Goal: Book appointment/travel/reservation

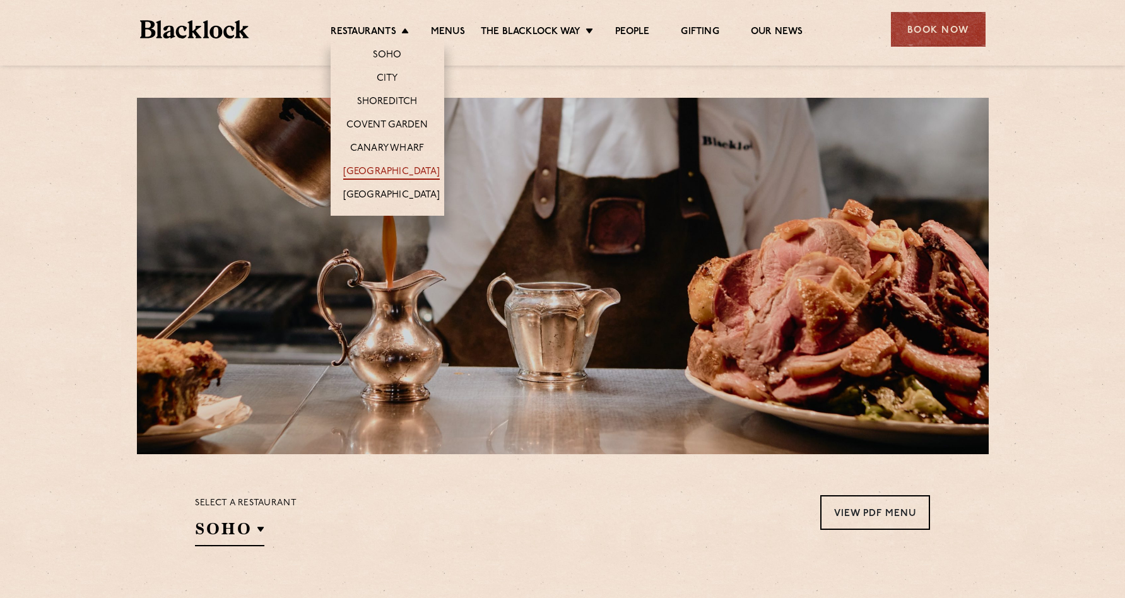
click at [390, 172] on link "[GEOGRAPHIC_DATA]" at bounding box center [391, 173] width 97 height 14
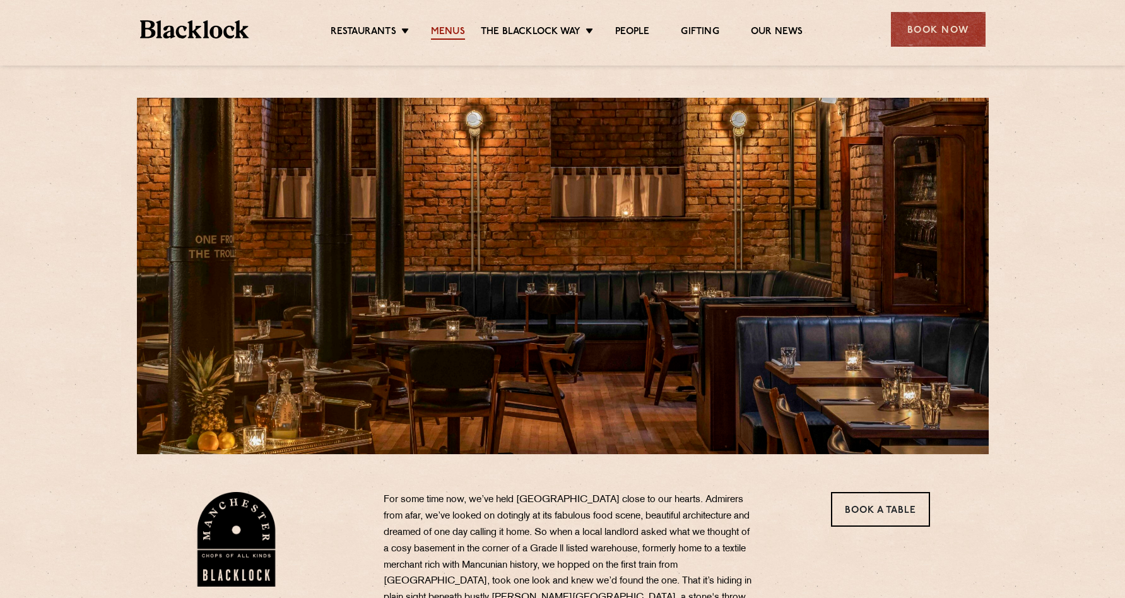
click at [442, 32] on link "Menus" at bounding box center [448, 33] width 34 height 14
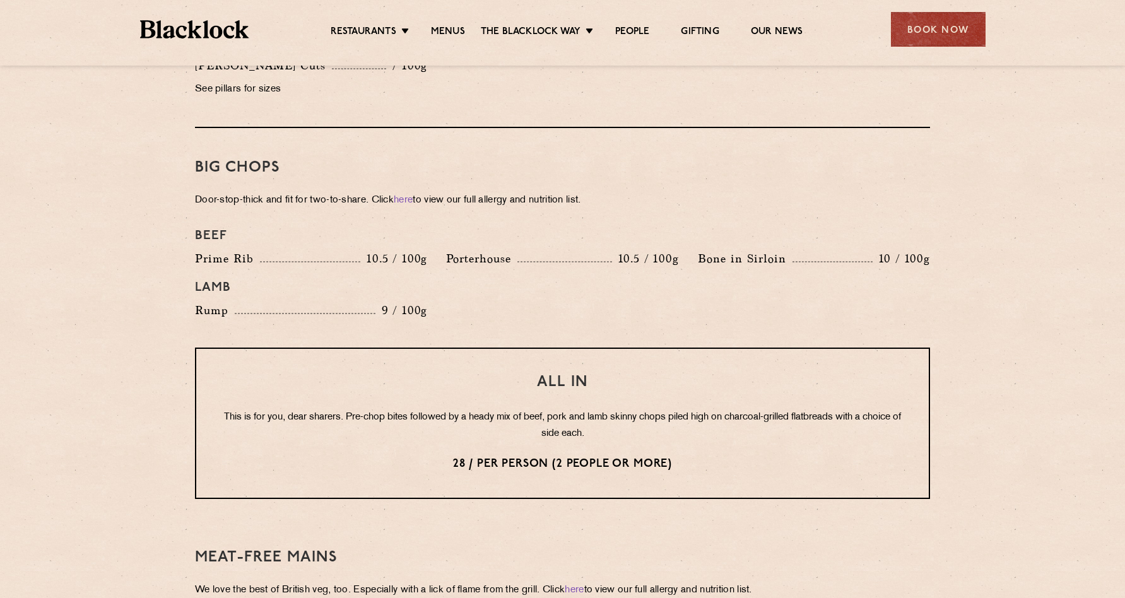
scroll to position [1325, 0]
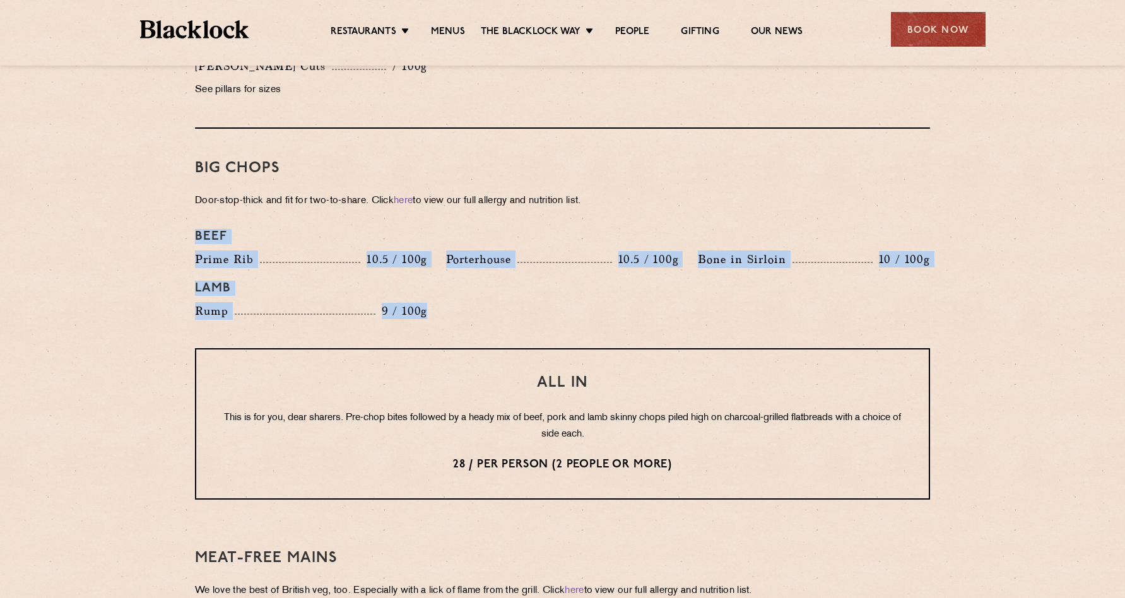
drag, startPoint x: 435, startPoint y: 307, endPoint x: 192, endPoint y: 221, distance: 257.3
click at [192, 223] on div "Beef Prime Rib 10.5 / 100g Porterhouse 10.5 / 100g Bone in Sirloin 10 / 100g La…" at bounding box center [562, 274] width 754 height 103
click at [192, 223] on div "Beef" at bounding box center [562, 237] width 754 height 28
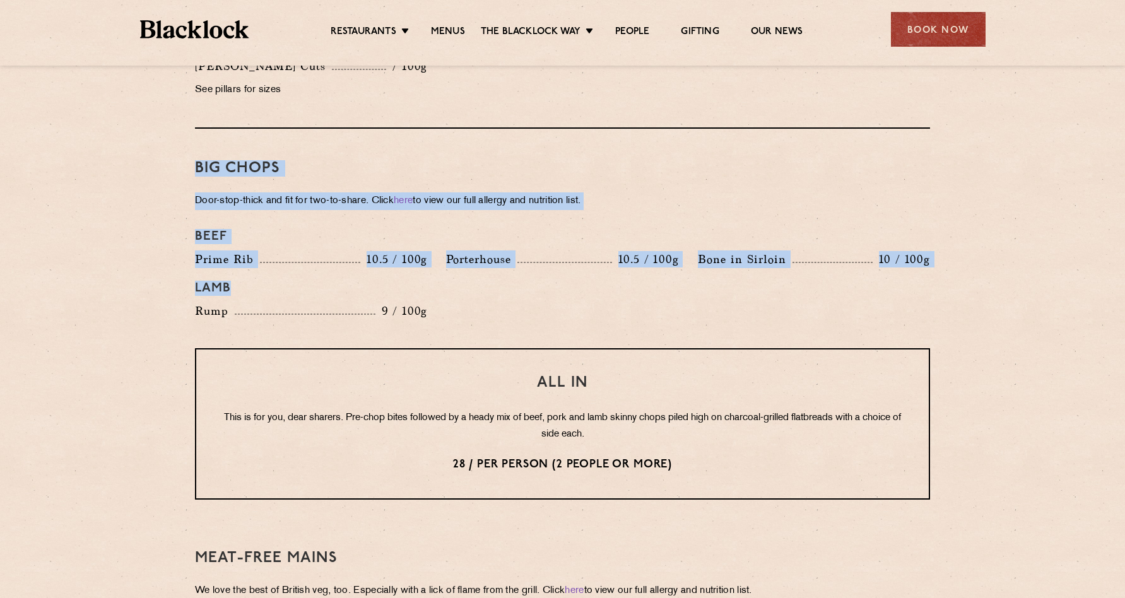
drag, startPoint x: 448, startPoint y: 291, endPoint x: 190, endPoint y: 137, distance: 300.7
click at [190, 137] on div "Pre Chop Bites [PERSON_NAME] Potted Meats & Kimchi 2 Egg & Anchovy 2 Cheese & P…" at bounding box center [562, 209] width 766 height 1798
click at [216, 192] on p "Door-stop-thick and fit for two-to-share. Click here to view our full allergy a…" at bounding box center [562, 201] width 735 height 18
drag, startPoint x: 194, startPoint y: 151, endPoint x: 469, endPoint y: 322, distance: 324.1
click at [469, 322] on div "Pre Chop Bites [PERSON_NAME] Potted Meats & Kimchi 2 Egg & Anchovy 2 Cheese & P…" at bounding box center [562, 209] width 766 height 1798
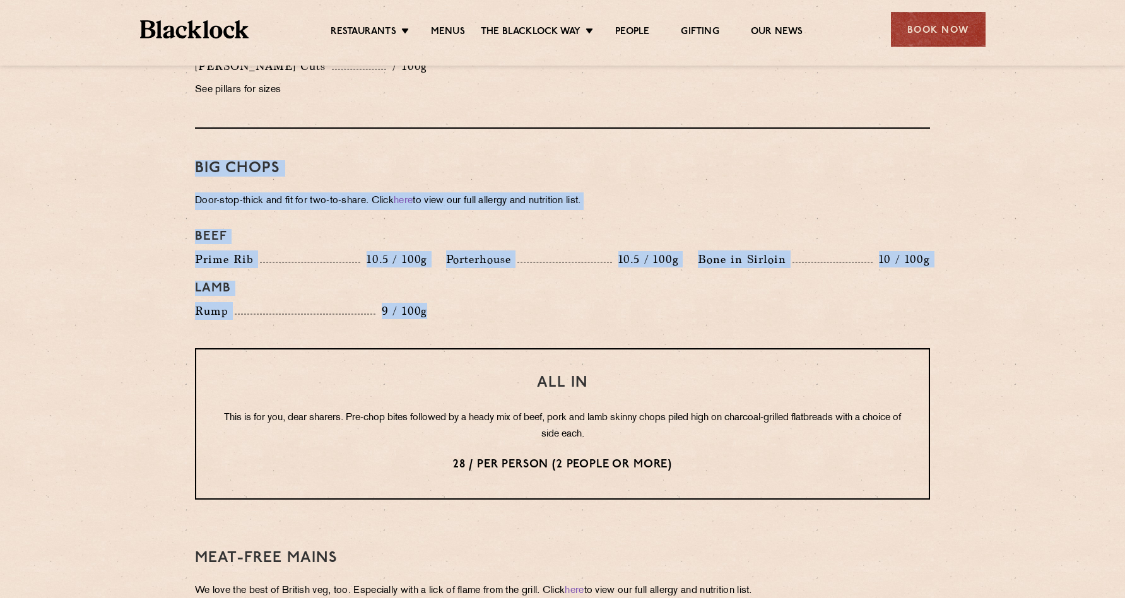
click at [469, 322] on div "Big Chops Door-stop-thick and fit for two-to-share. Click here to view our full…" at bounding box center [562, 238] width 735 height 219
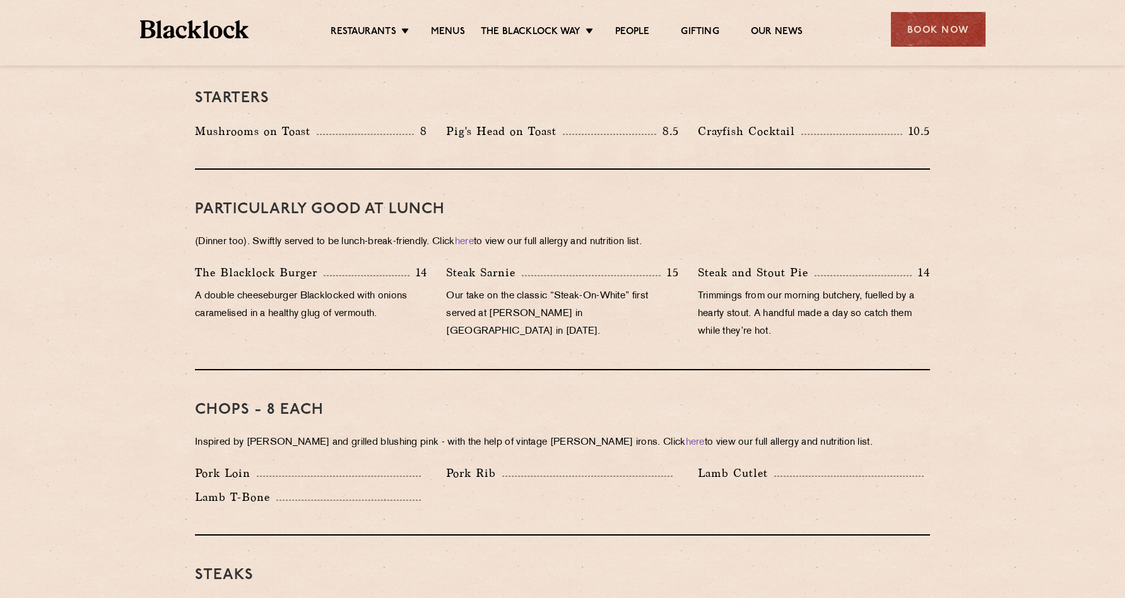
scroll to position [694, 0]
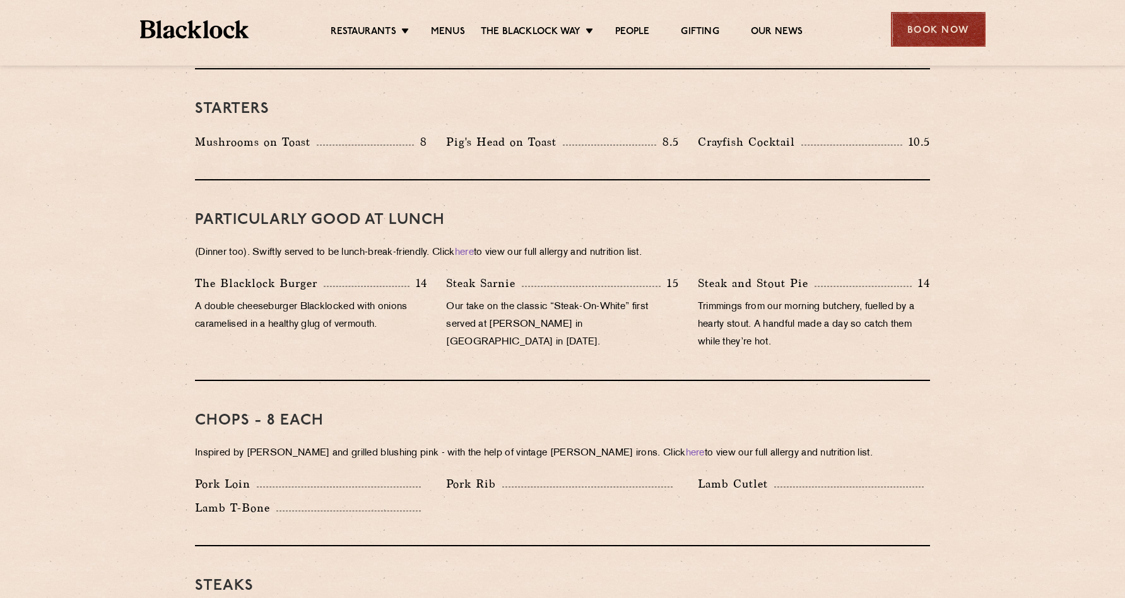
click at [930, 24] on div "Book Now" at bounding box center [938, 29] width 95 height 35
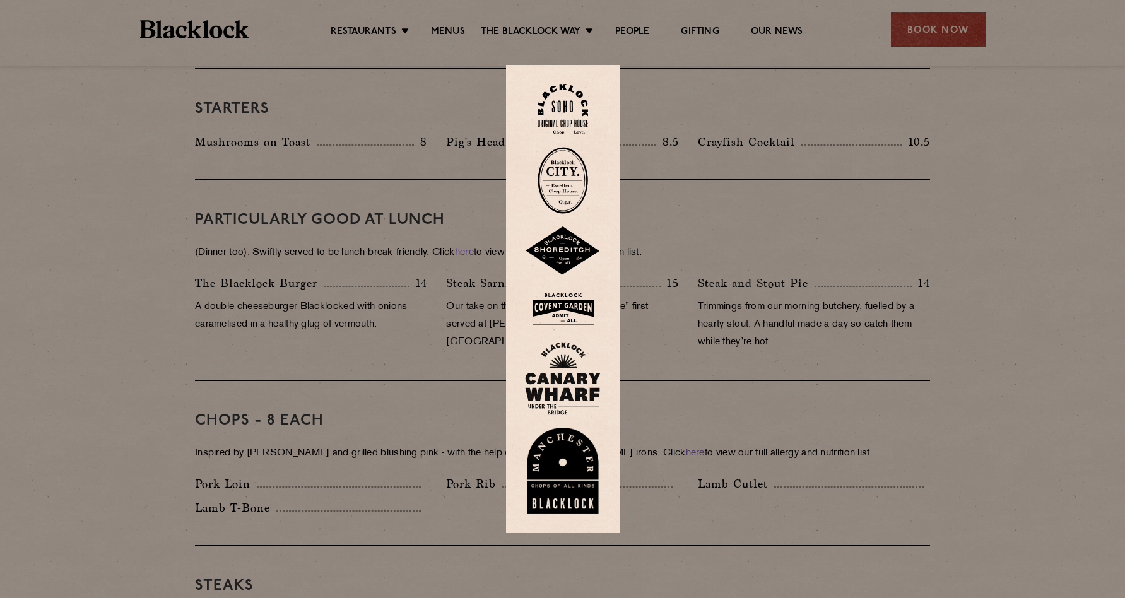
click at [566, 476] on img at bounding box center [563, 471] width 76 height 87
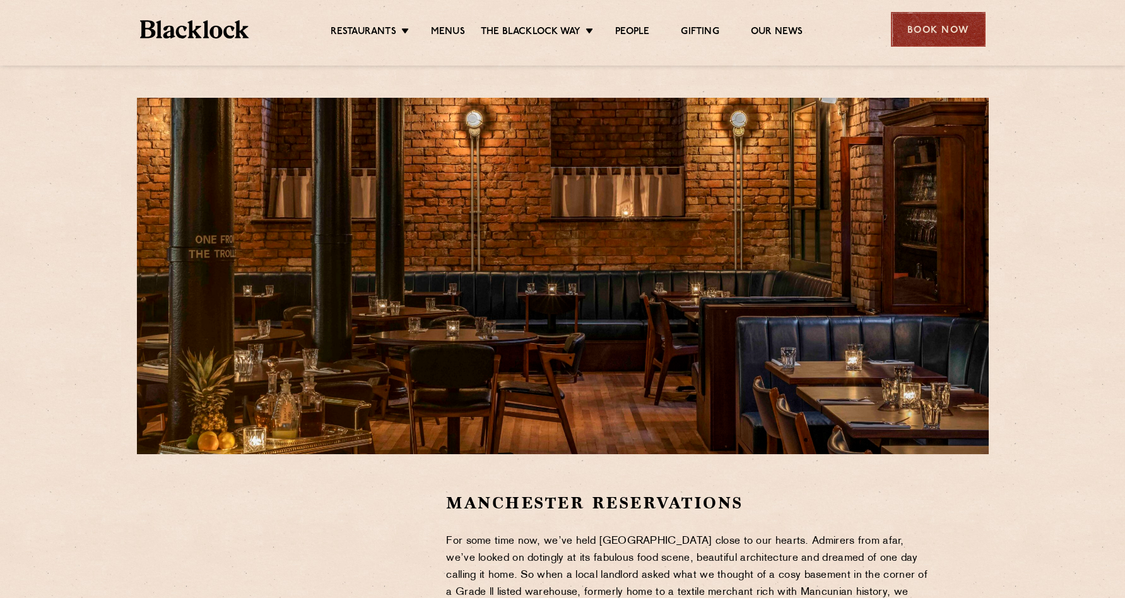
click at [951, 37] on div "Book Now" at bounding box center [938, 29] width 95 height 35
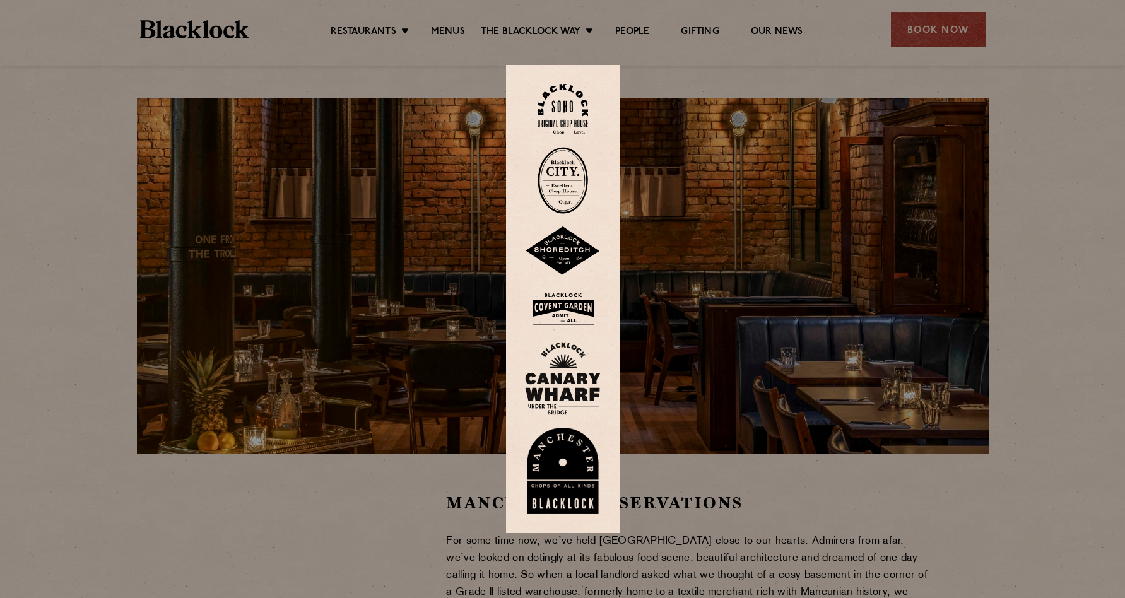
click at [575, 481] on img at bounding box center [563, 471] width 76 height 87
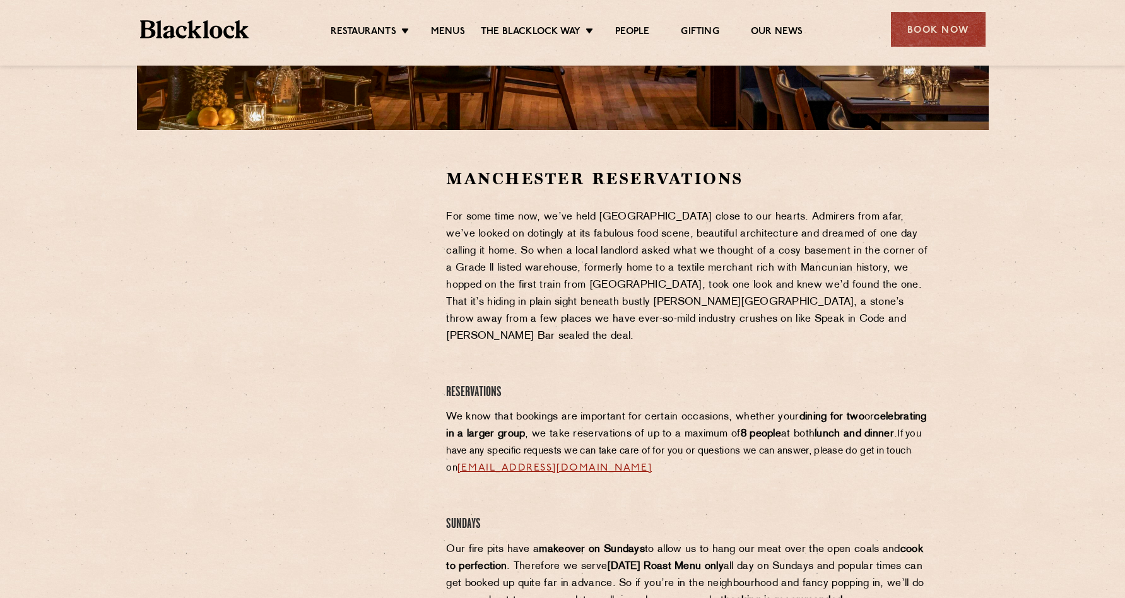
scroll to position [63, 0]
